Goal: Check status: Check status

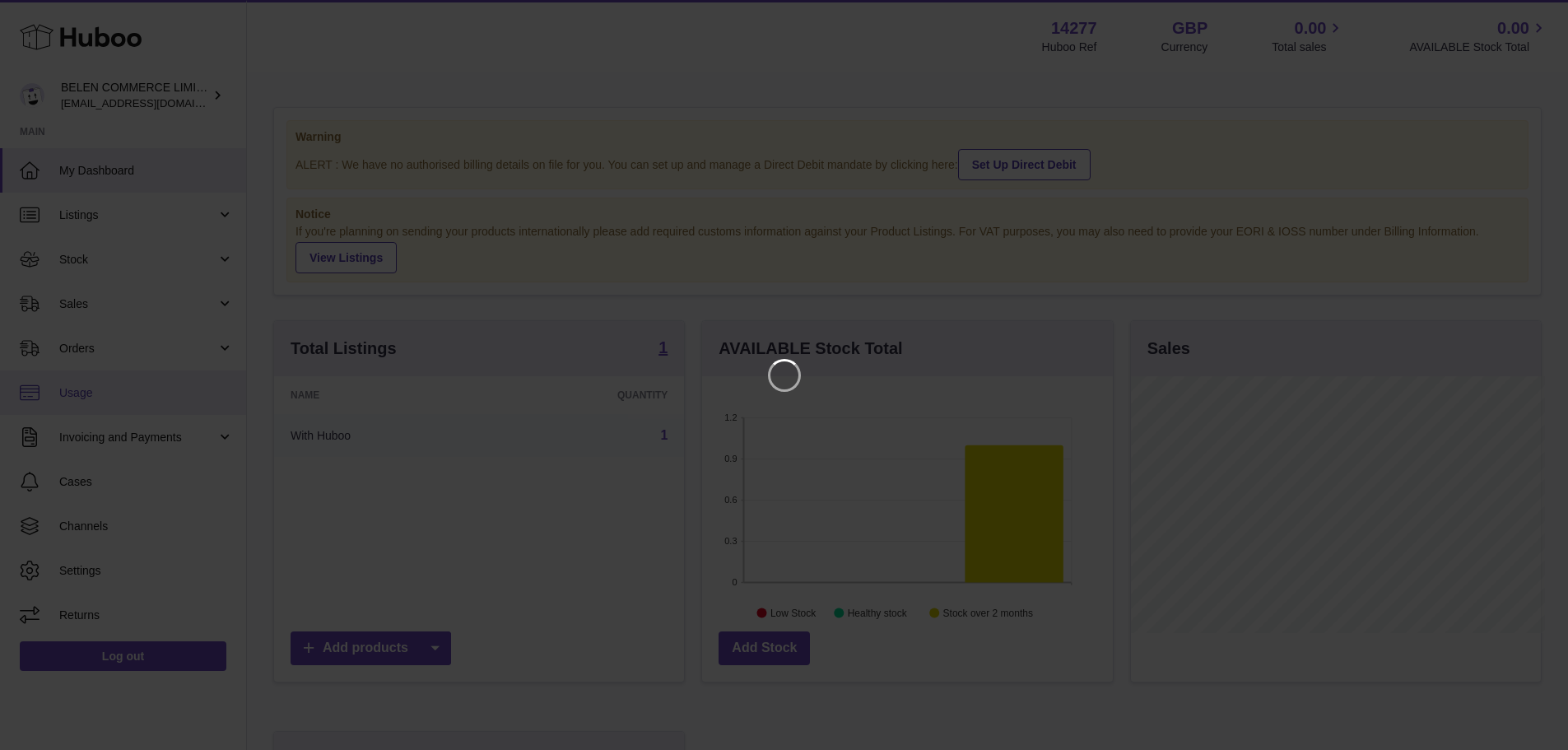
scroll to position [257, 415]
click at [1533, 6] on icon "Close" at bounding box center [1538, 15] width 20 height 20
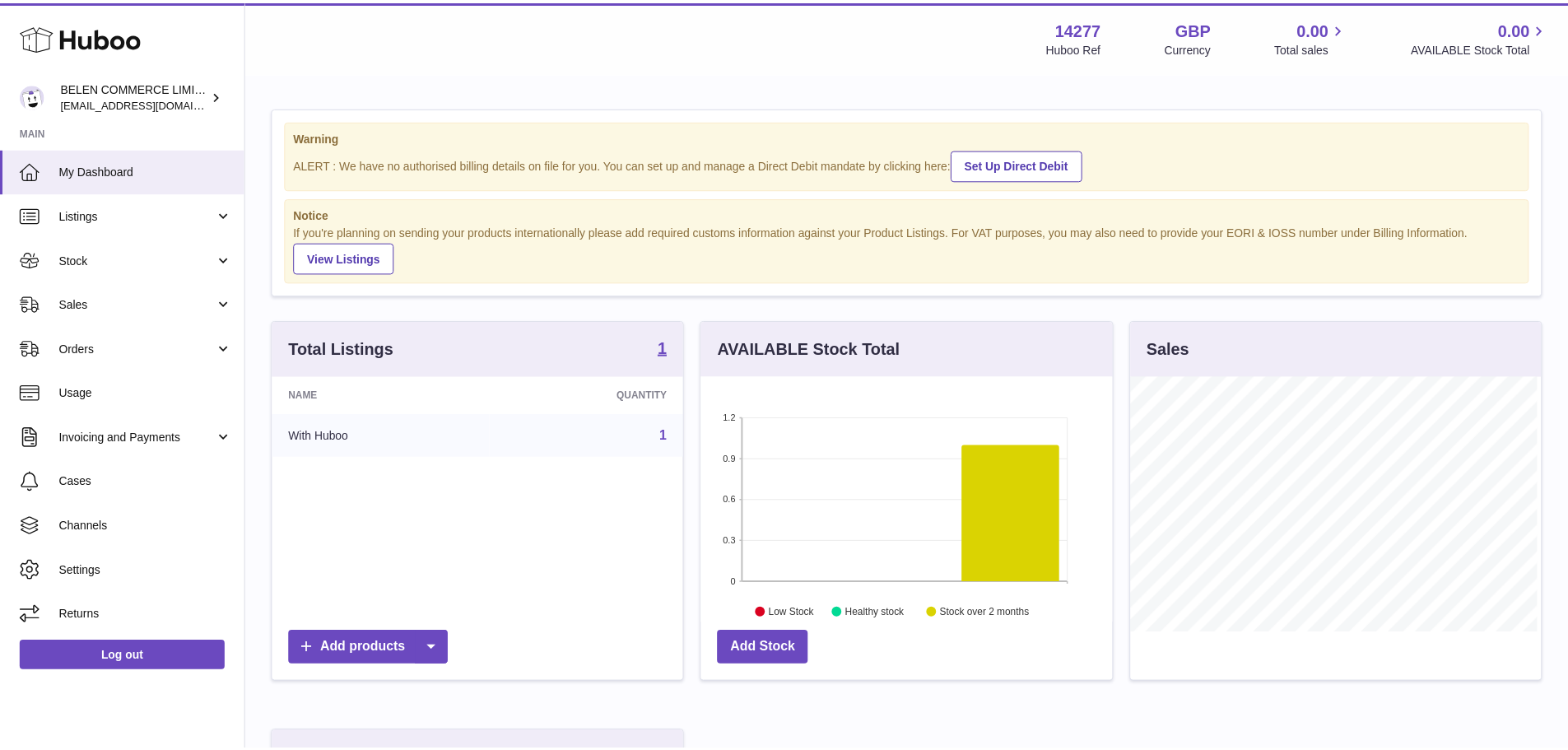
scroll to position [823227, 822894]
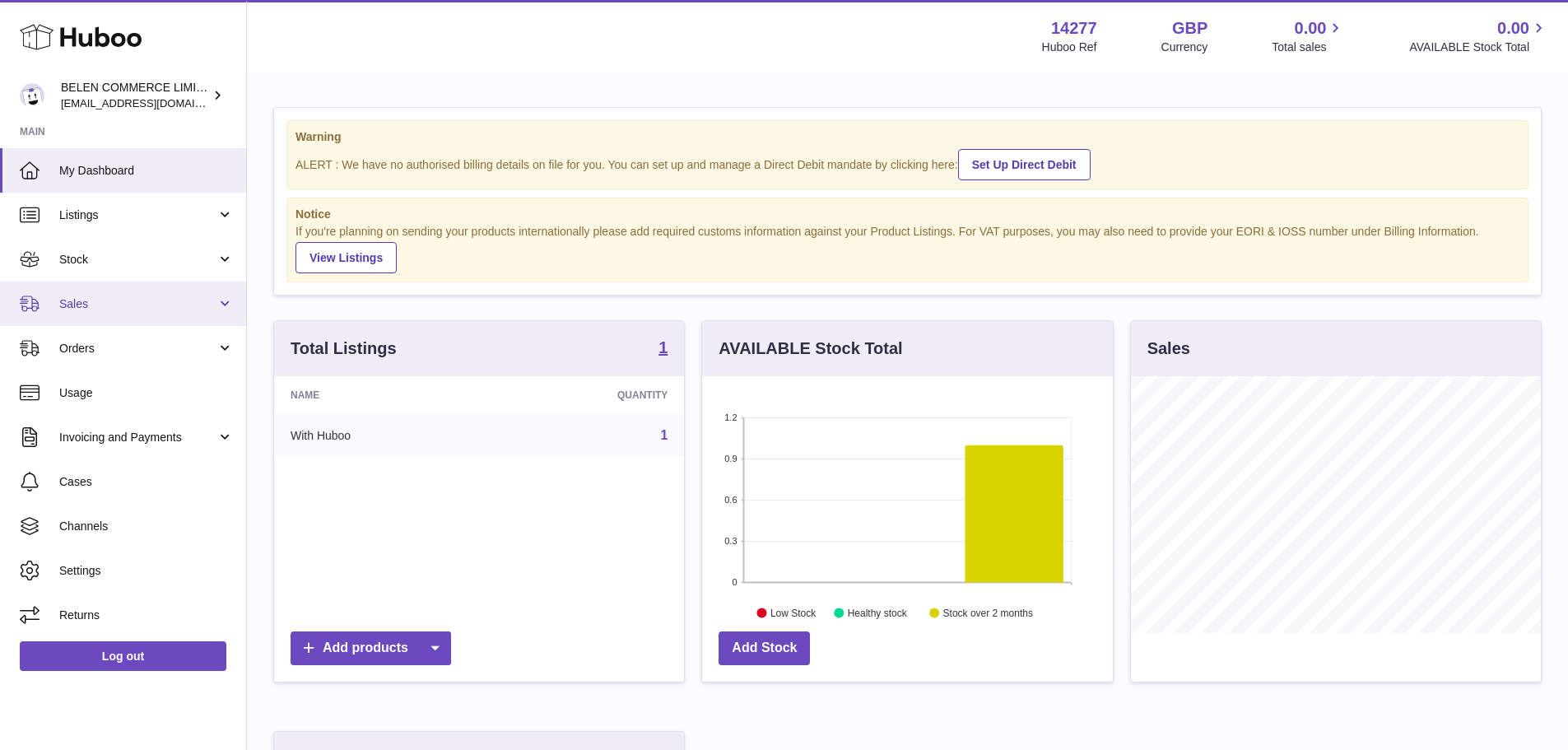
click at [170, 294] on link "Sales" at bounding box center [122, 304] width 246 height 44
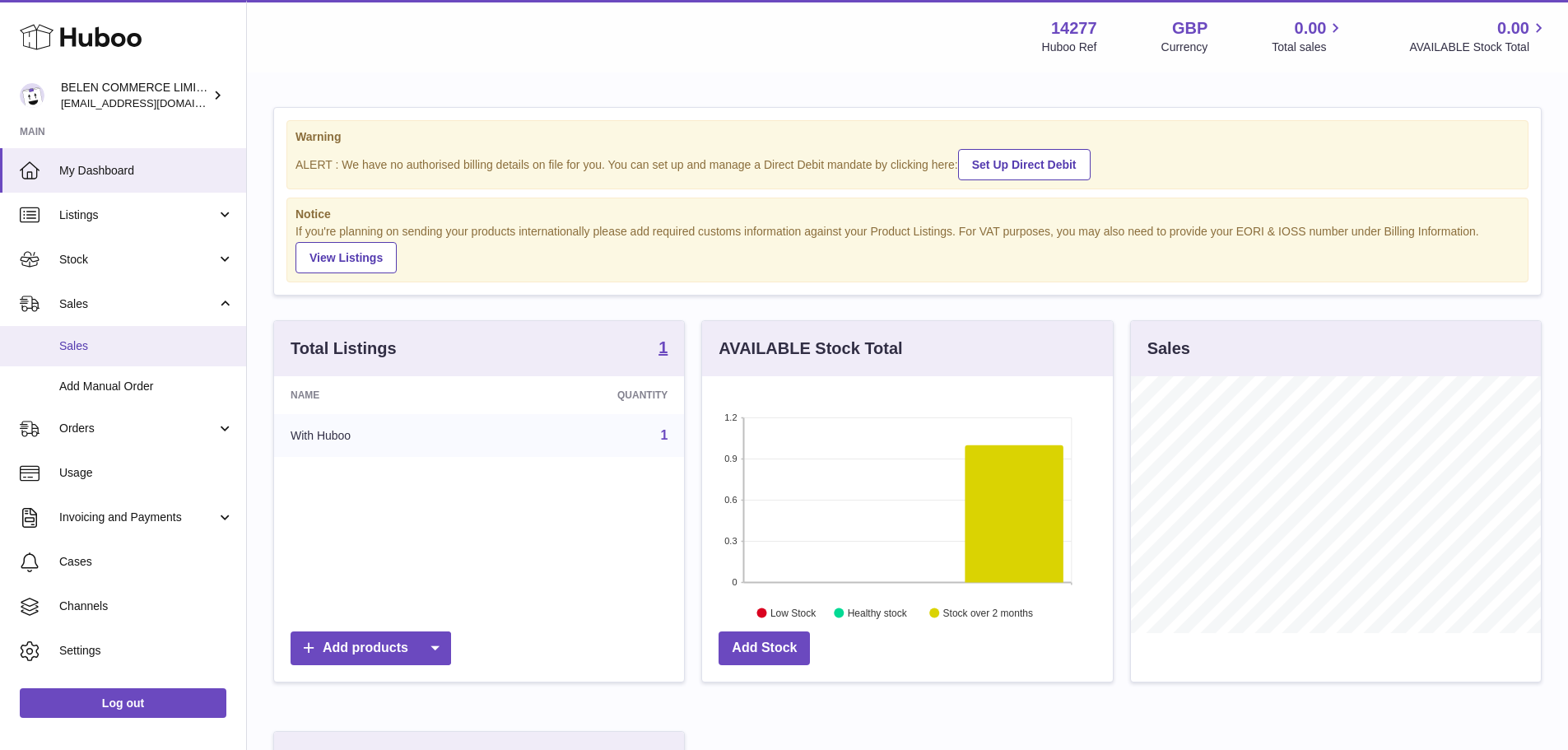
click at [176, 338] on span "Sales" at bounding box center [146, 346] width 175 height 16
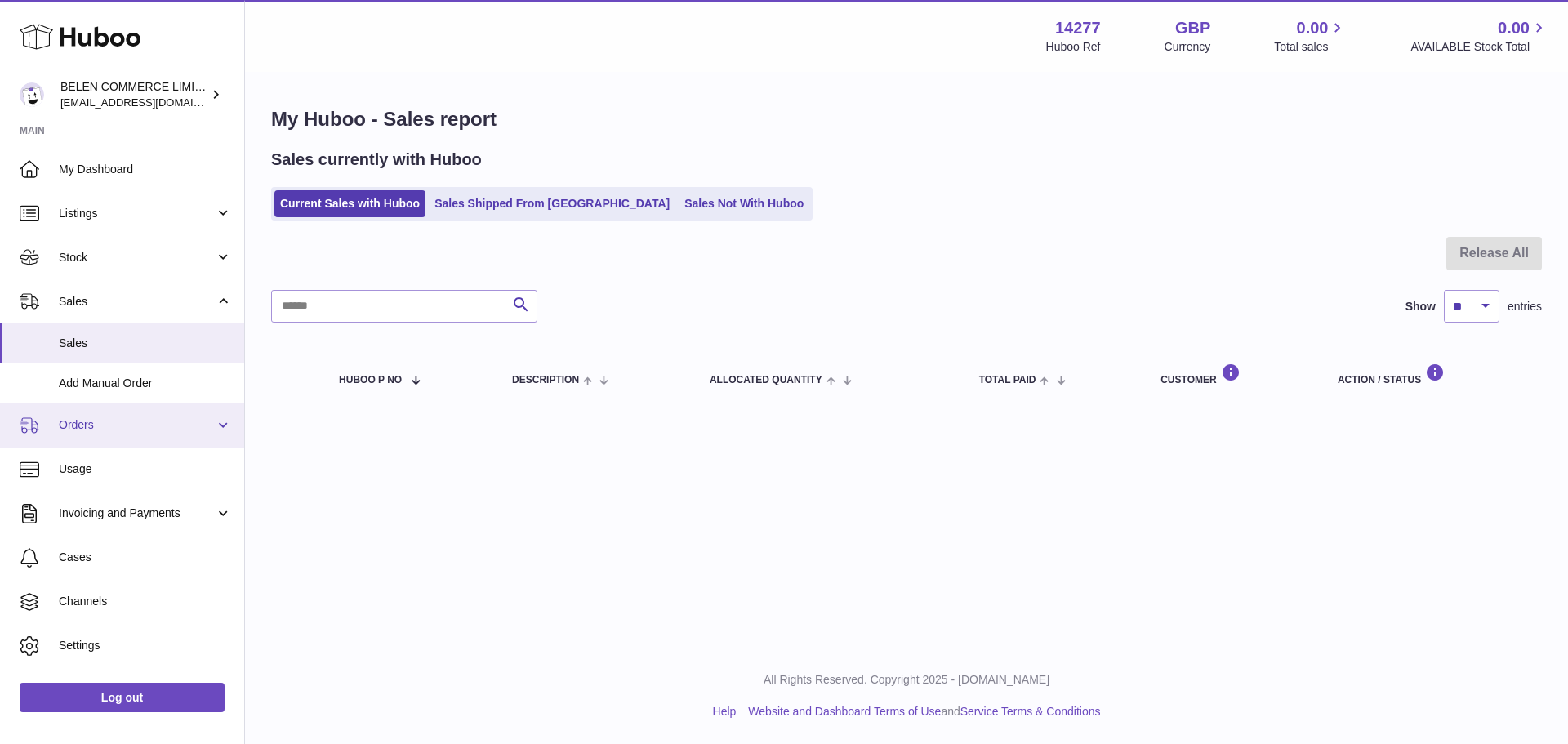
click at [169, 429] on span "Orders" at bounding box center [136, 425] width 156 height 16
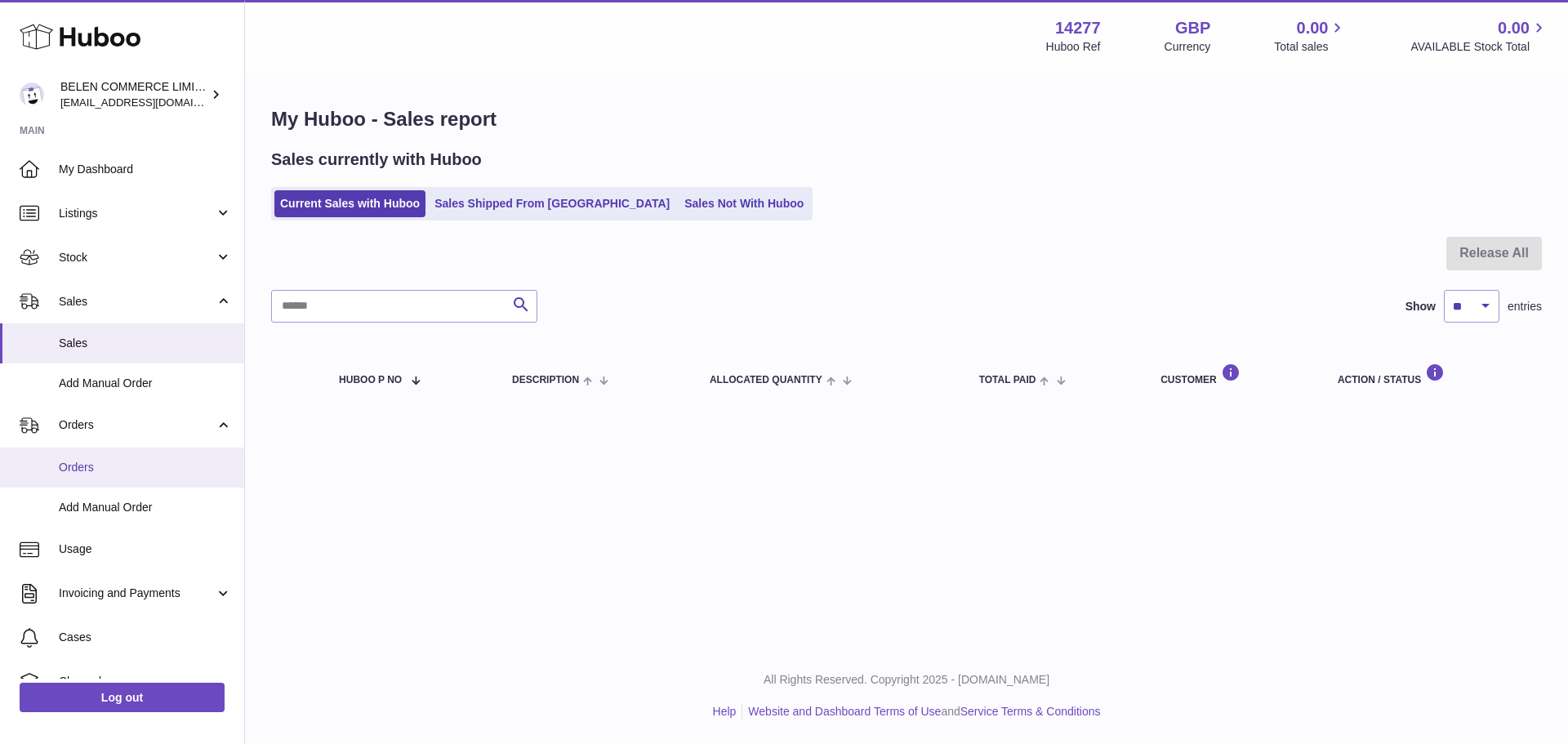
click at [164, 465] on span "Orders" at bounding box center [145, 468] width 173 height 16
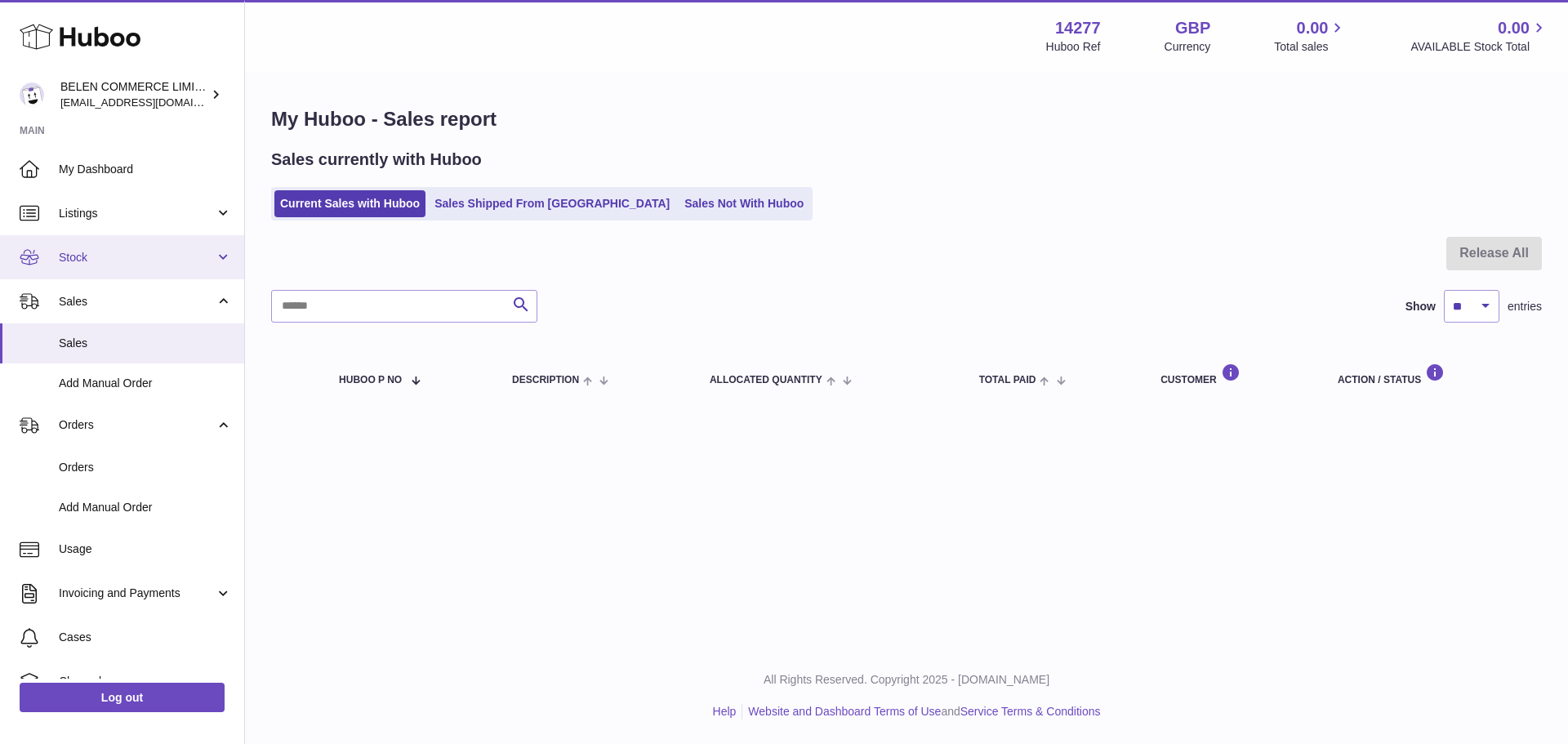
click at [157, 252] on span "Stock" at bounding box center [136, 258] width 156 height 16
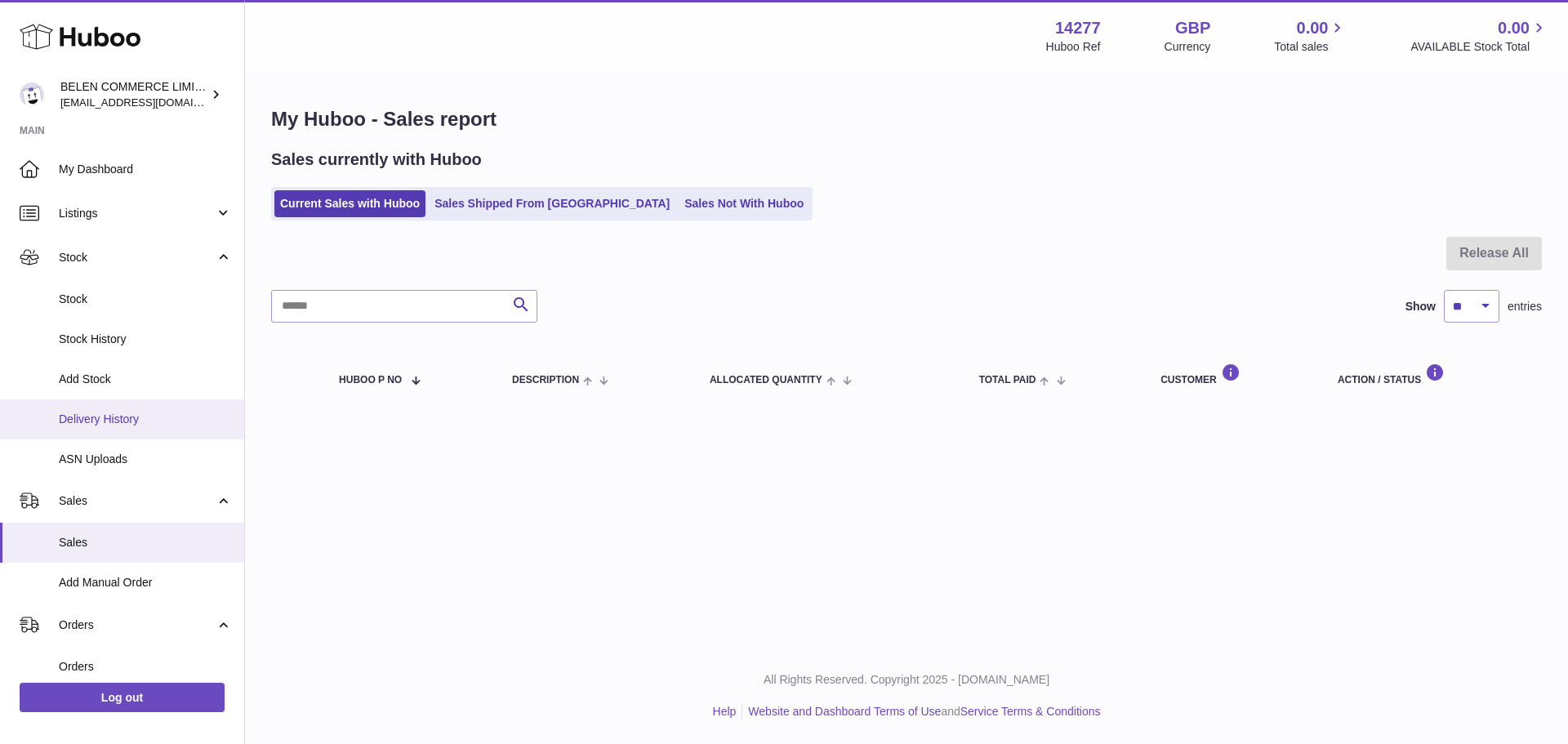
click at [182, 425] on span "Delivery History" at bounding box center [145, 420] width 173 height 16
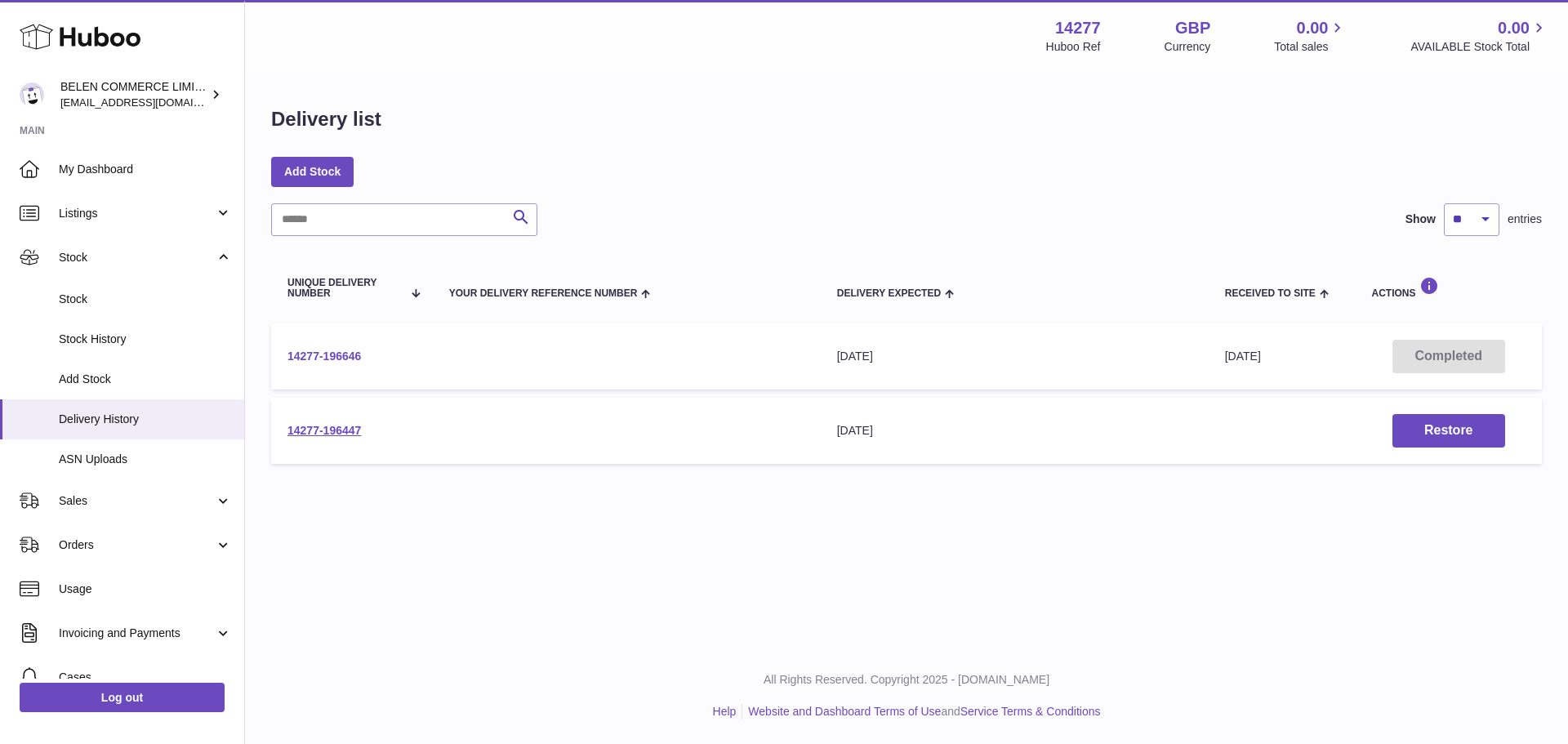
click at [359, 358] on link "14277-196646" at bounding box center [325, 356] width 74 height 13
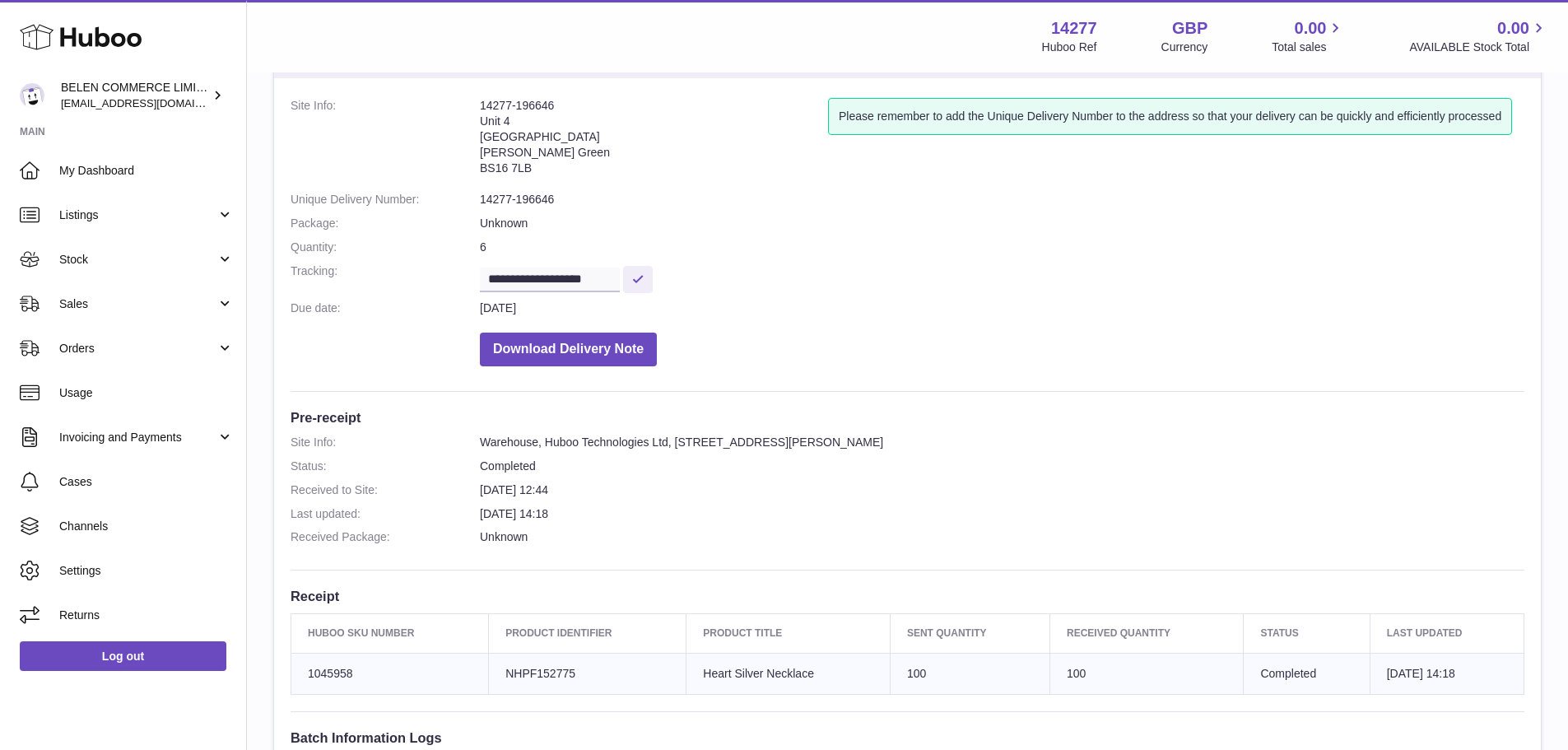
scroll to position [83, 0]
